Goal: Task Accomplishment & Management: Use online tool/utility

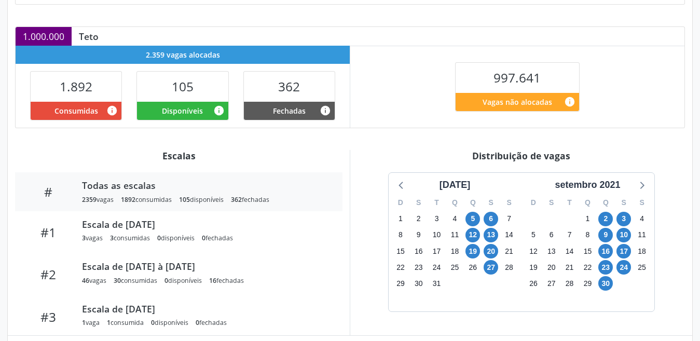
scroll to position [208, 0]
click at [453, 188] on div "agosto 2021" at bounding box center [454, 185] width 39 height 14
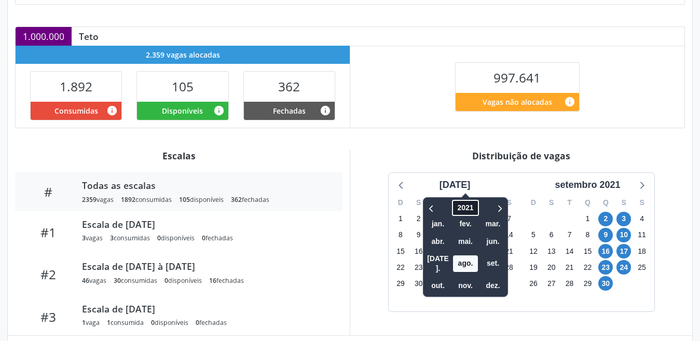
click at [452, 207] on span "2021" at bounding box center [465, 208] width 26 height 16
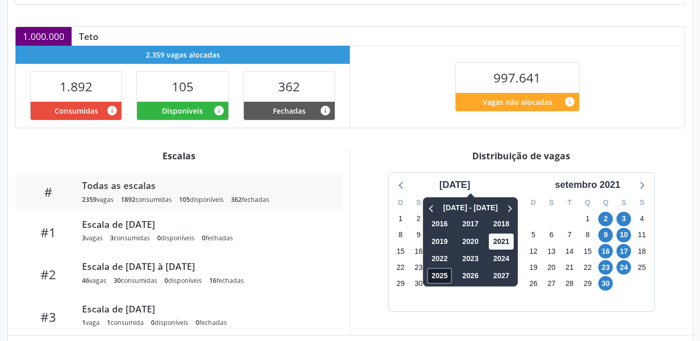
click at [428, 275] on span "2025" at bounding box center [439, 276] width 25 height 16
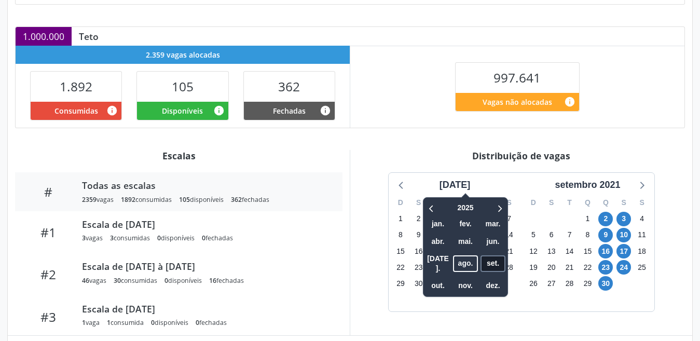
click at [480, 259] on span "set." at bounding box center [492, 263] width 25 height 16
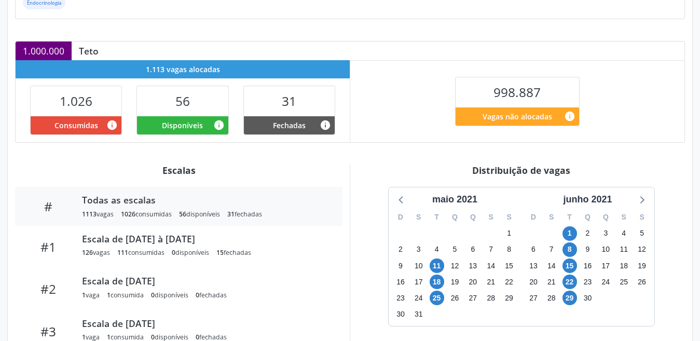
scroll to position [193, 0]
click at [450, 210] on div "Q" at bounding box center [455, 217] width 18 height 16
click at [450, 203] on div "maio 2021" at bounding box center [454, 199] width 53 height 14
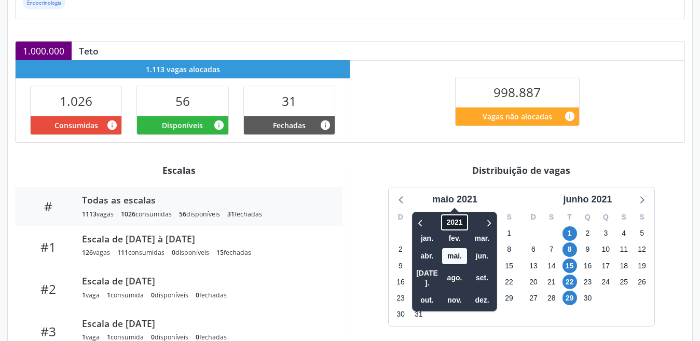
click at [451, 218] on span "2021" at bounding box center [454, 222] width 26 height 16
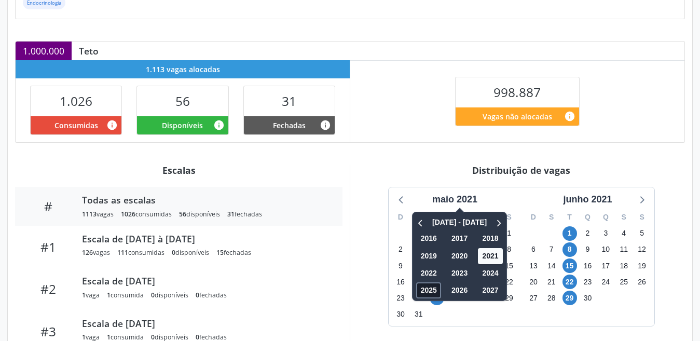
click at [425, 290] on span "2025" at bounding box center [428, 290] width 25 height 16
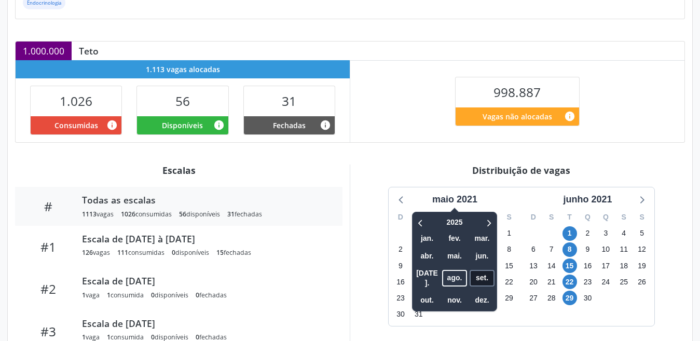
click at [482, 274] on span "set." at bounding box center [481, 278] width 25 height 16
